Goal: Task Accomplishment & Management: Complete application form

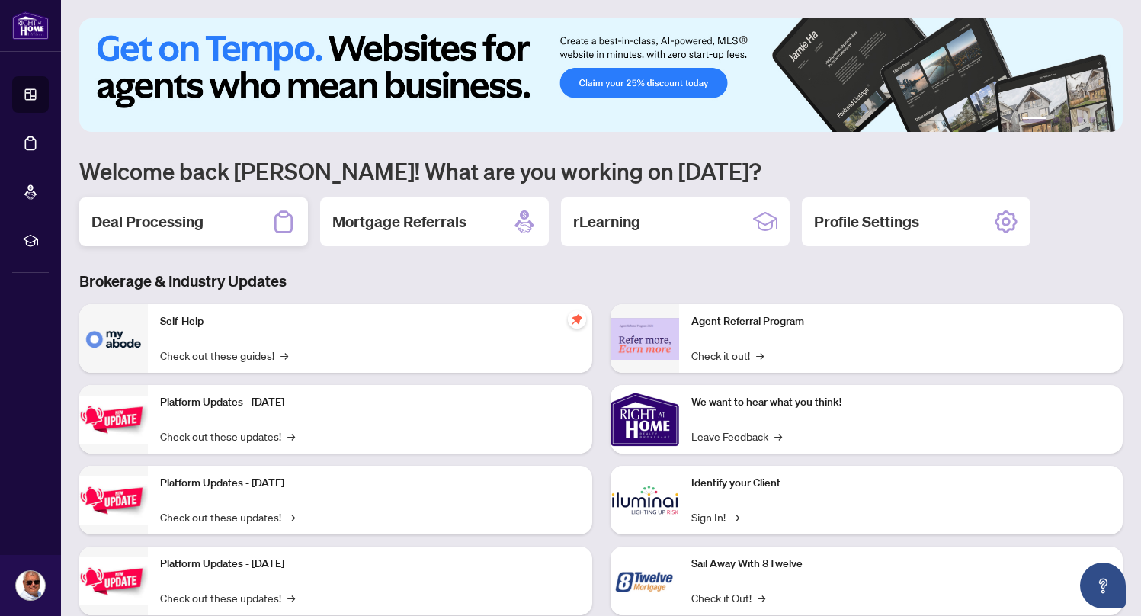
click at [135, 216] on h2 "Deal Processing" at bounding box center [147, 221] width 112 height 21
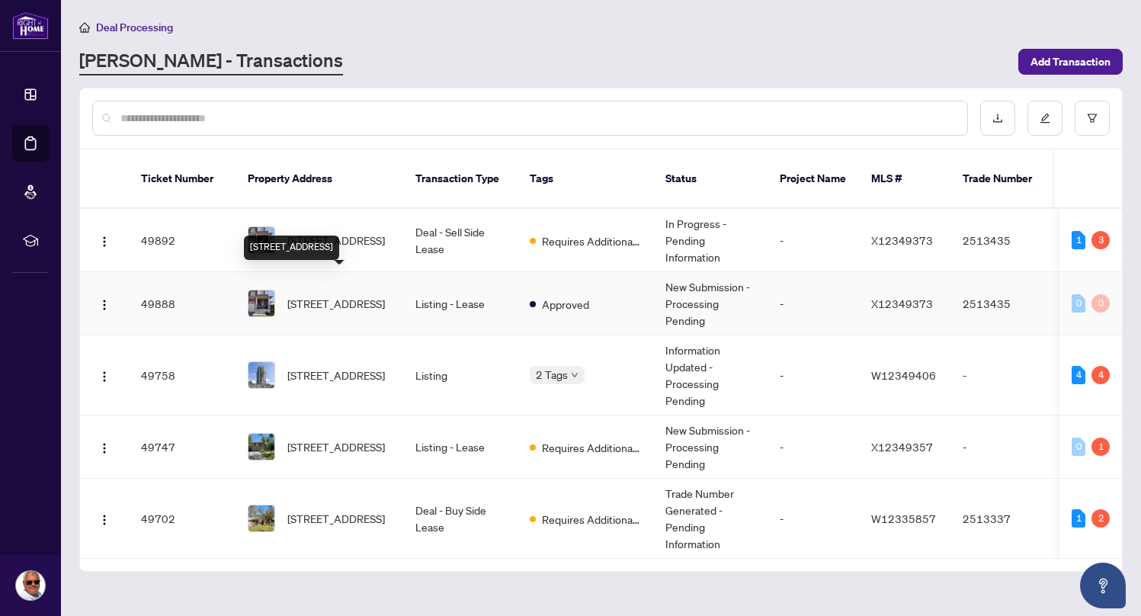
click at [322, 295] on span "[STREET_ADDRESS]" at bounding box center [336, 303] width 98 height 17
click at [316, 232] on span "[STREET_ADDRESS]" at bounding box center [336, 240] width 98 height 17
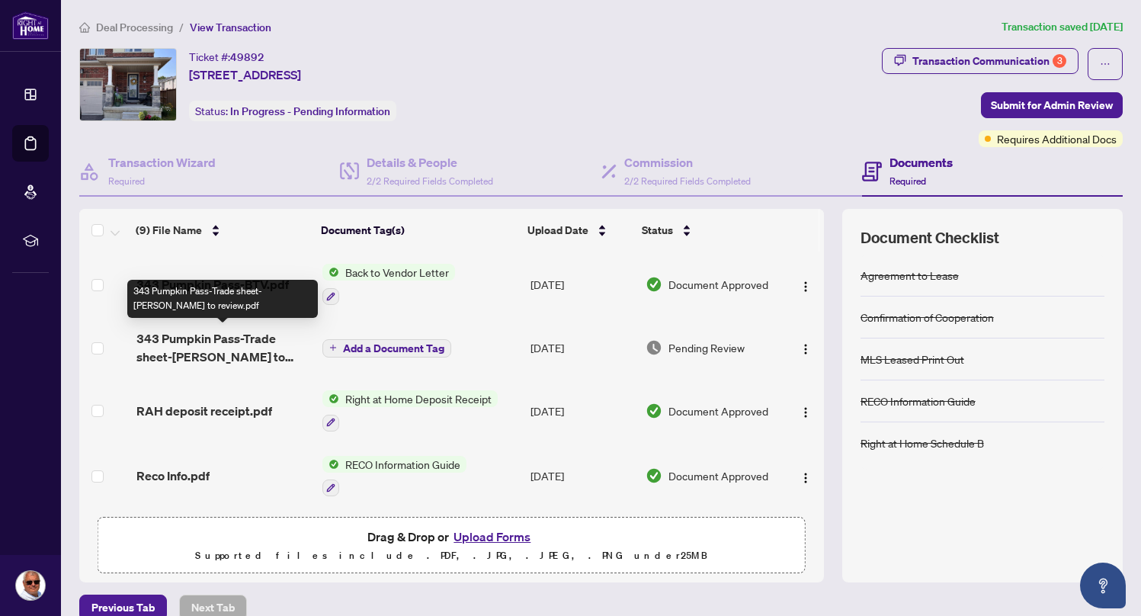
click at [201, 334] on span "343 Pumpkin Pass-Trade sheet-[PERSON_NAME] to review.pdf" at bounding box center [223, 347] width 174 height 37
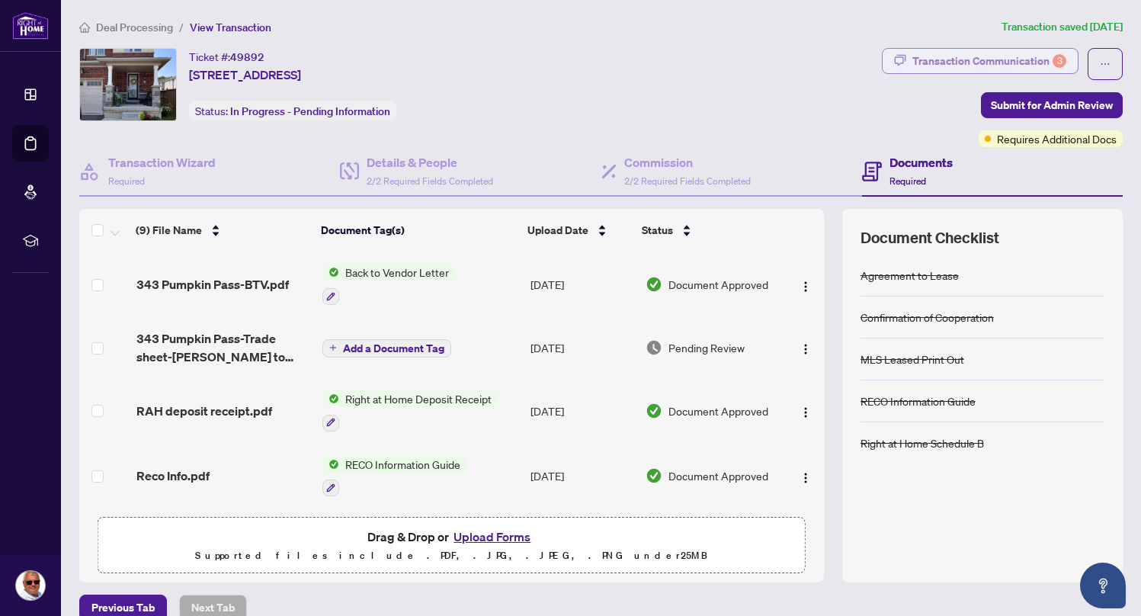
click at [966, 59] on div "Transaction Communication 3" at bounding box center [989, 61] width 154 height 24
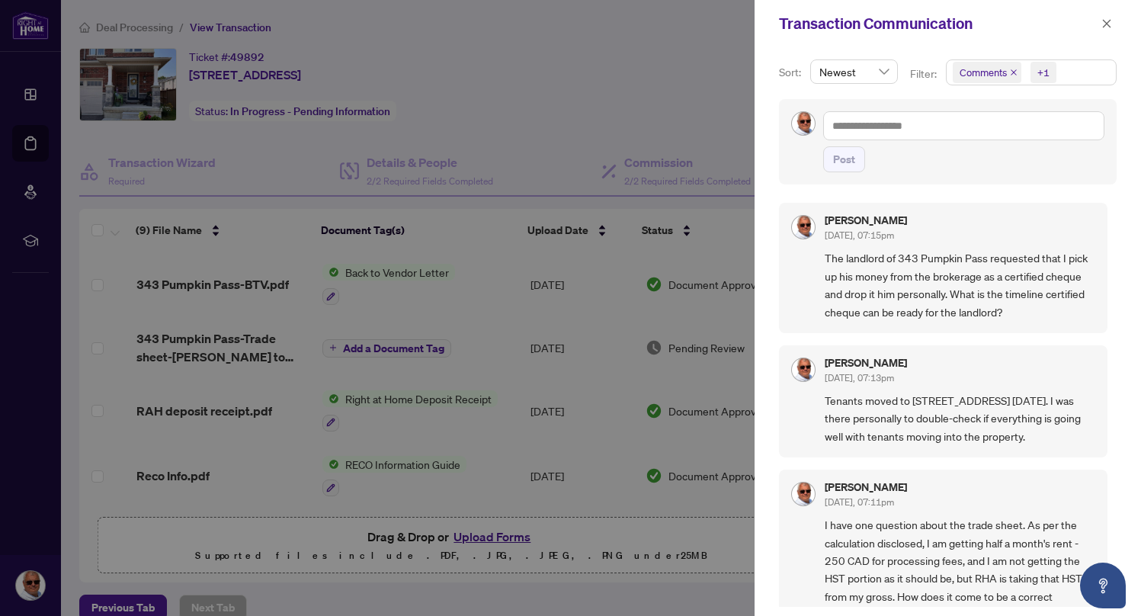
click at [604, 48] on div at bounding box center [570, 308] width 1141 height 616
click at [1109, 27] on icon "close" at bounding box center [1106, 23] width 11 height 11
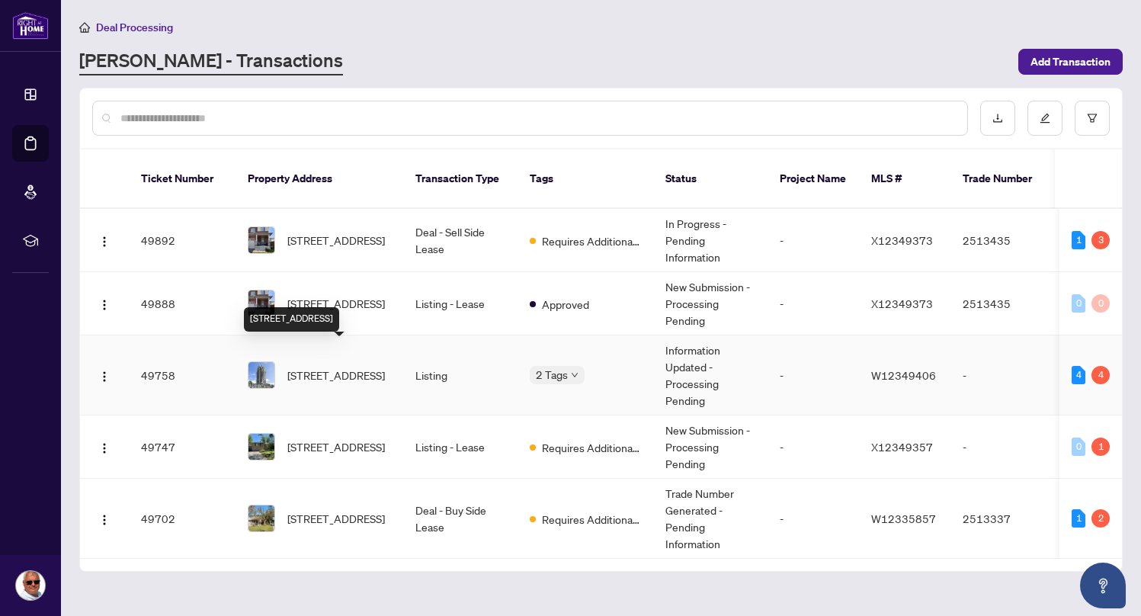
click at [322, 367] on span "[STREET_ADDRESS]" at bounding box center [336, 375] width 98 height 17
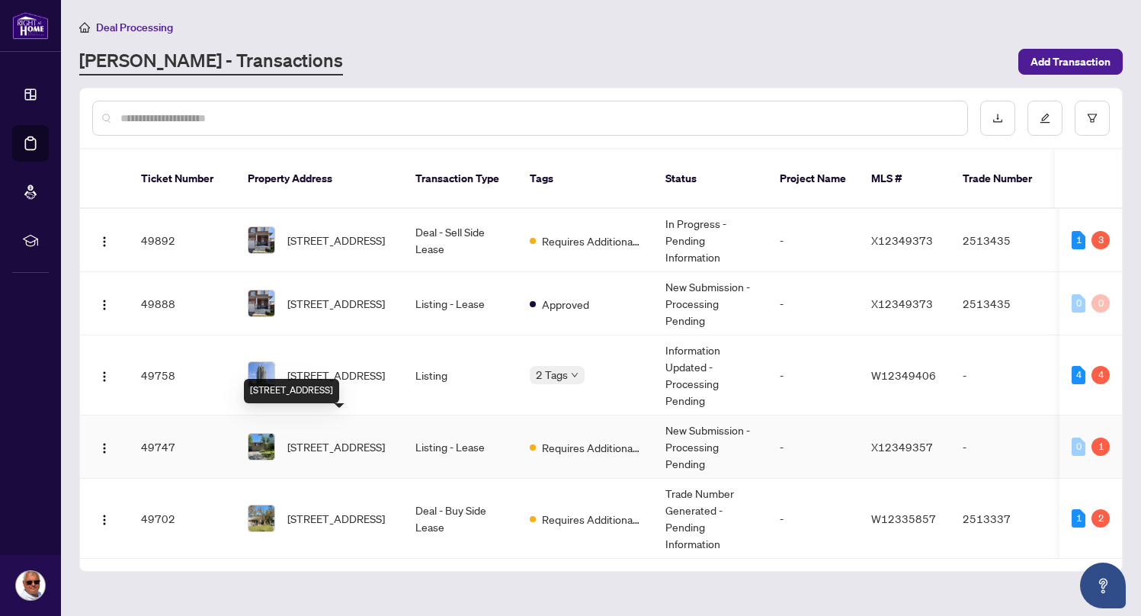
click at [325, 438] on span "[STREET_ADDRESS]" at bounding box center [336, 446] width 98 height 17
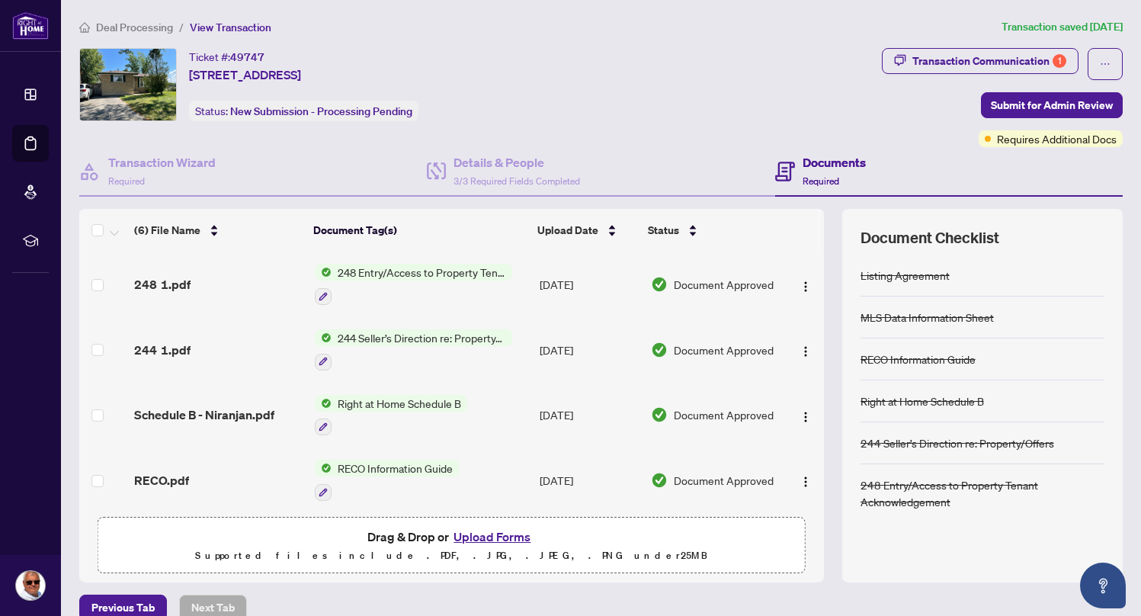
click at [489, 534] on button "Upload Forms" at bounding box center [492, 537] width 86 height 20
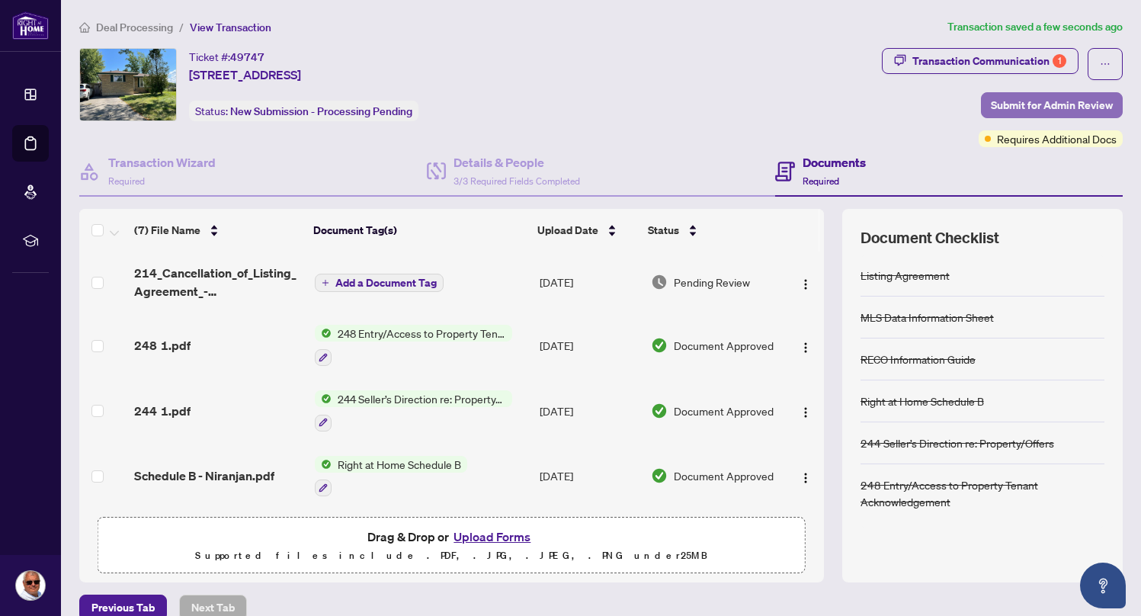
click at [1037, 100] on span "Submit for Admin Review" at bounding box center [1052, 105] width 122 height 24
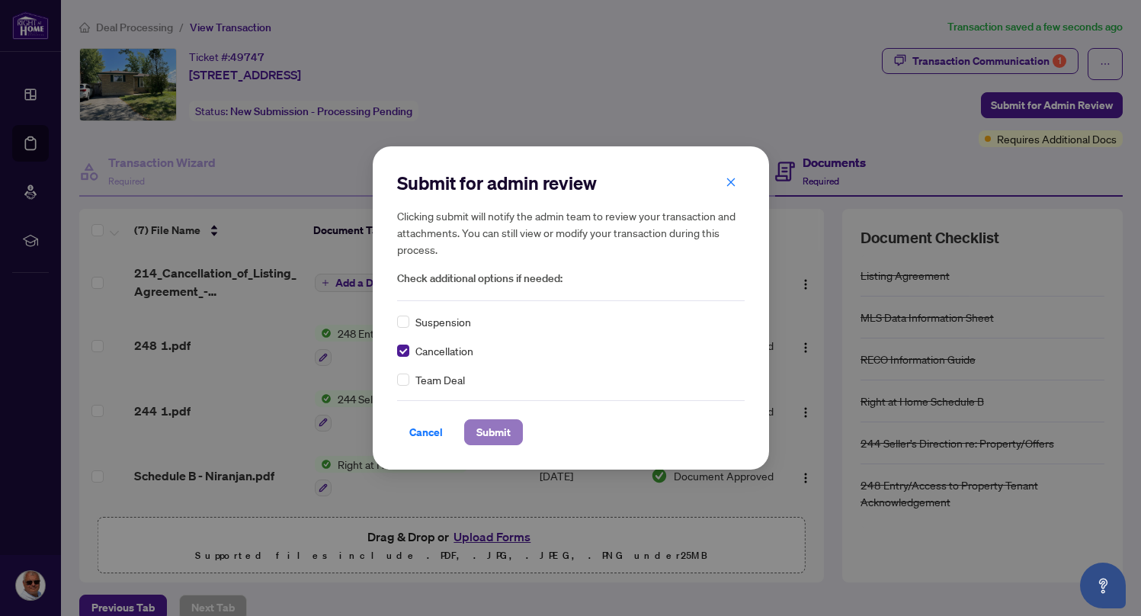
click at [491, 431] on span "Submit" at bounding box center [493, 432] width 34 height 24
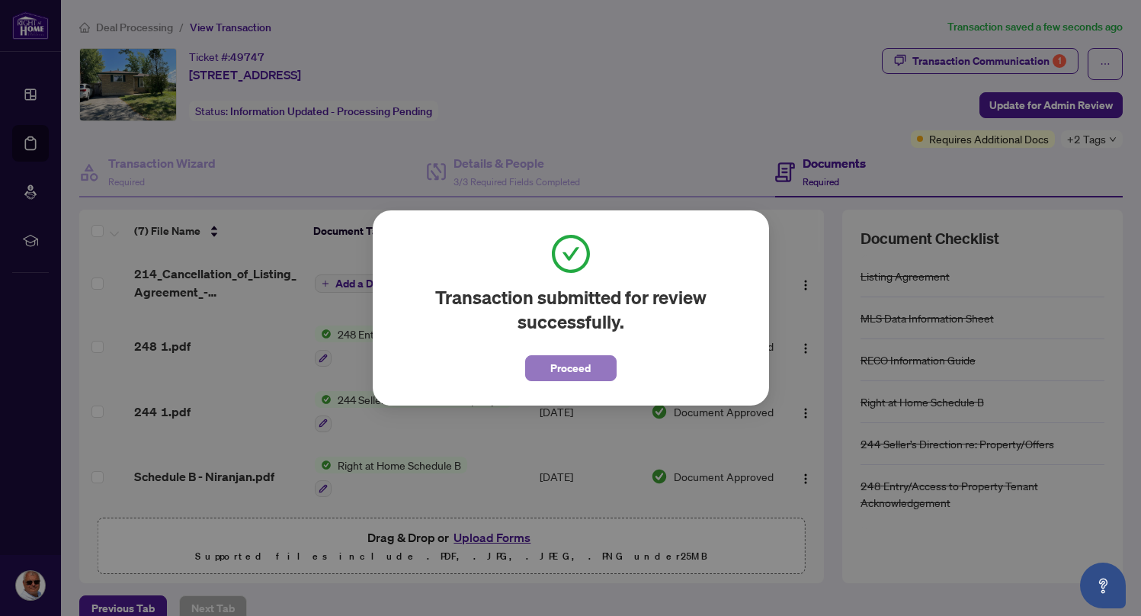
click at [582, 371] on span "Proceed" at bounding box center [570, 368] width 40 height 24
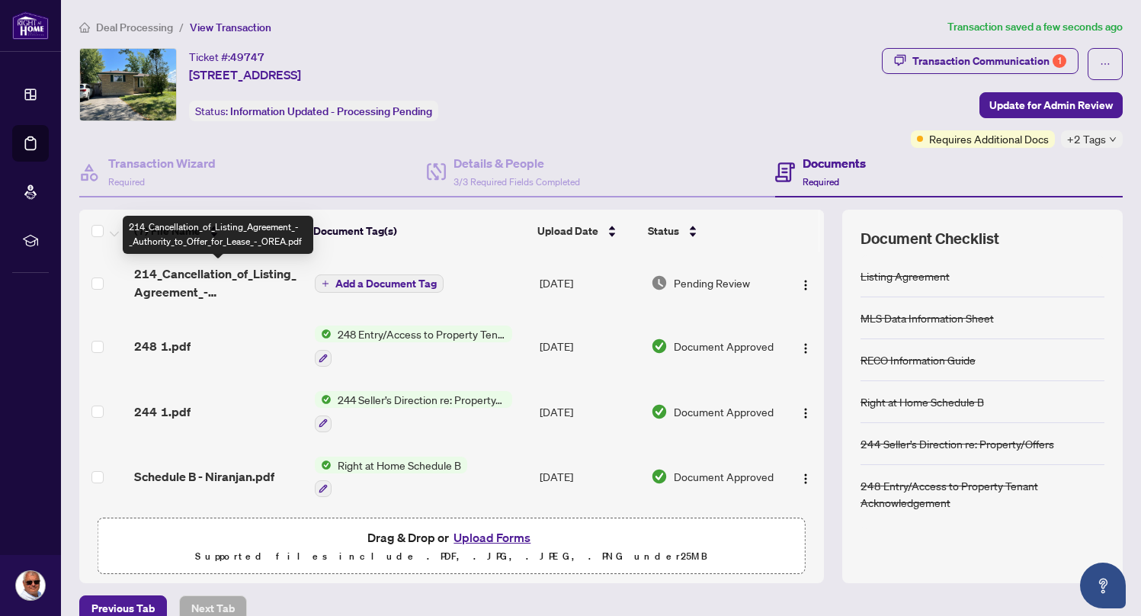
click at [209, 276] on span "214_Cancellation_of_Listing_Agreement_-_Authority_to_Offer_for_Lease_-_OREA.pdf" at bounding box center [218, 282] width 168 height 37
